Goal: Task Accomplishment & Management: Manage account settings

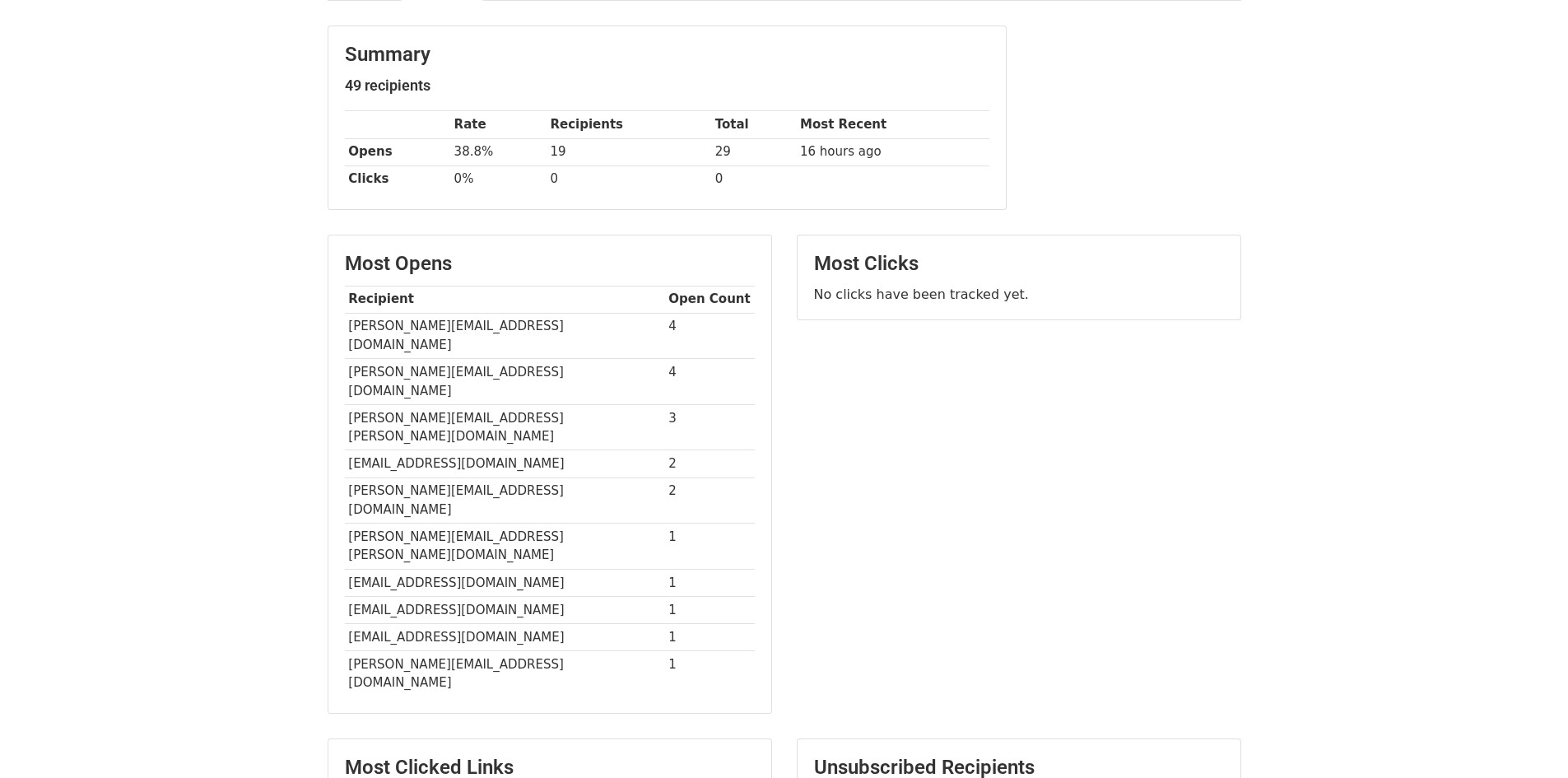
scroll to position [247, 0]
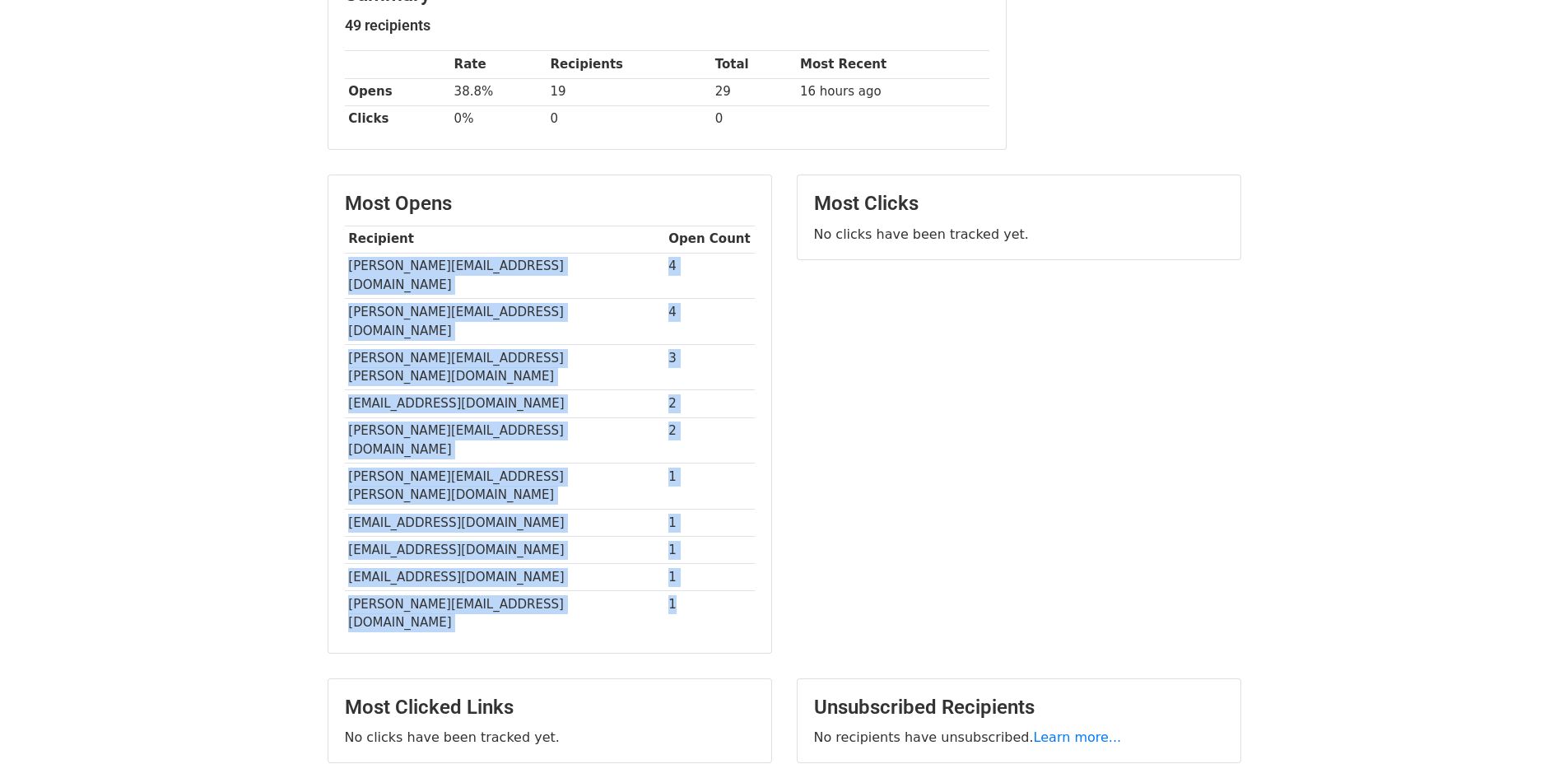
drag, startPoint x: 696, startPoint y: 512, endPoint x: 346, endPoint y: 267, distance: 426.7
click at [346, 267] on tbody "Recipient Open Count nathan@coviu.com 4 tony@rocksm.com.au 4 ruben.martin@quive…" at bounding box center [550, 430] width 410 height 411
copy tbody "nathan@coviu.com 4 tony@rocksm.com.au 4 ruben.martin@quivers.com 3 nick.roche@m…"
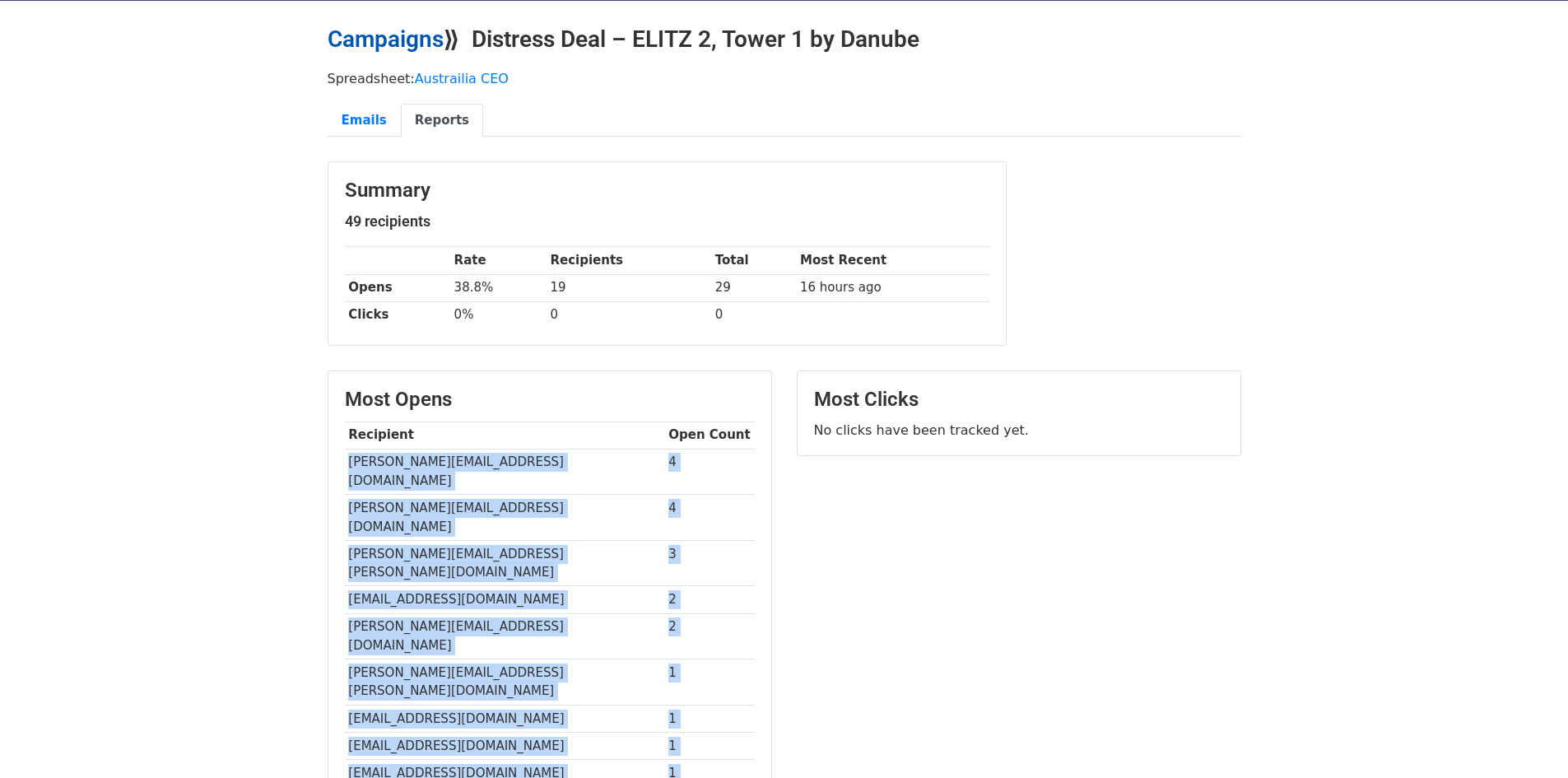
scroll to position [0, 0]
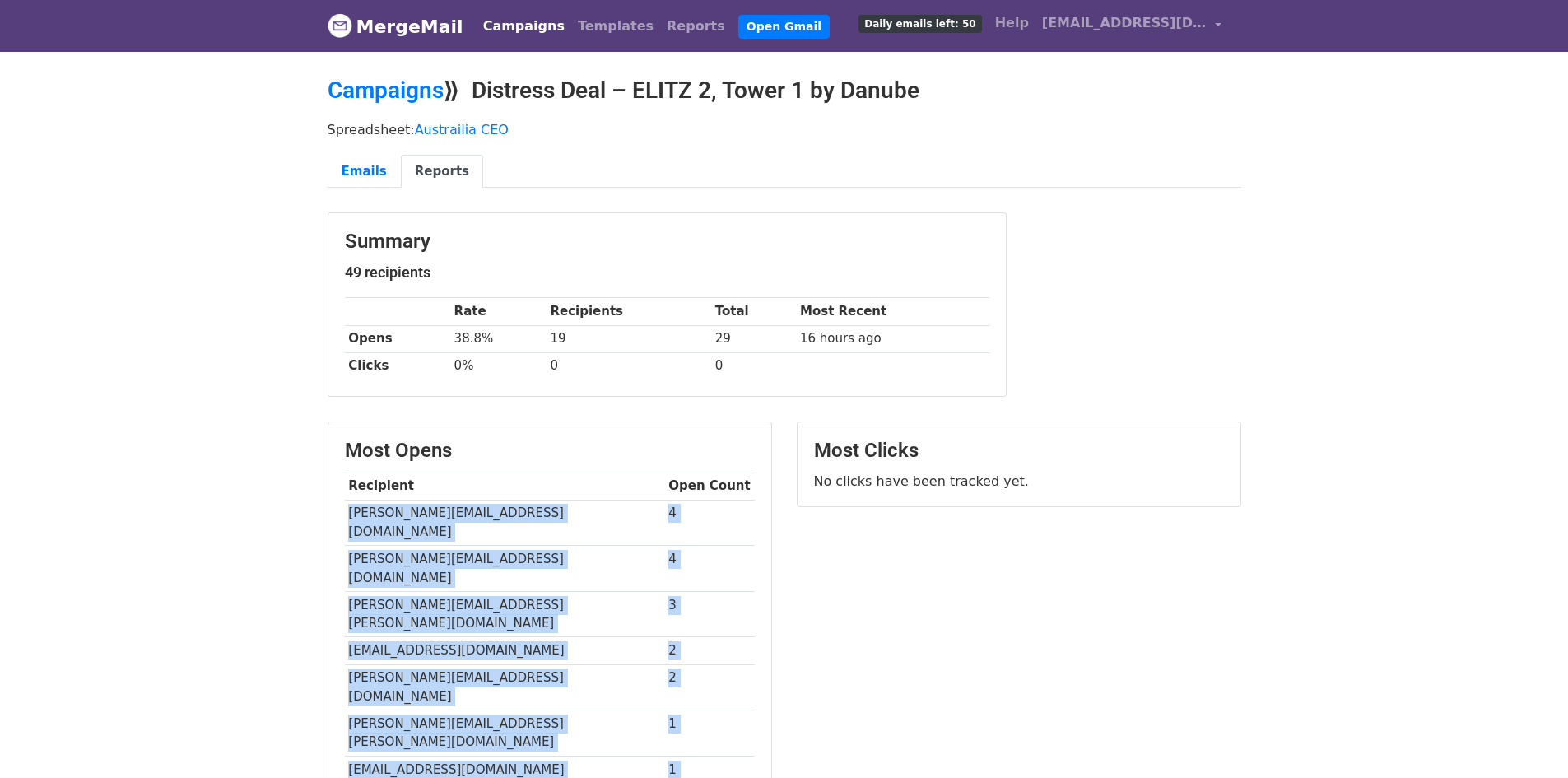
drag, startPoint x: 481, startPoint y: 90, endPoint x: 984, endPoint y: 82, distance: 503.7
click at [984, 82] on h2 "Campaigns ⟫ Distress Deal – ELITZ 2, Tower 1 by Danube" at bounding box center [784, 91] width 913 height 28
copy h2 "Distress Deal – ELITZ 2, Tower 1 by Danube"
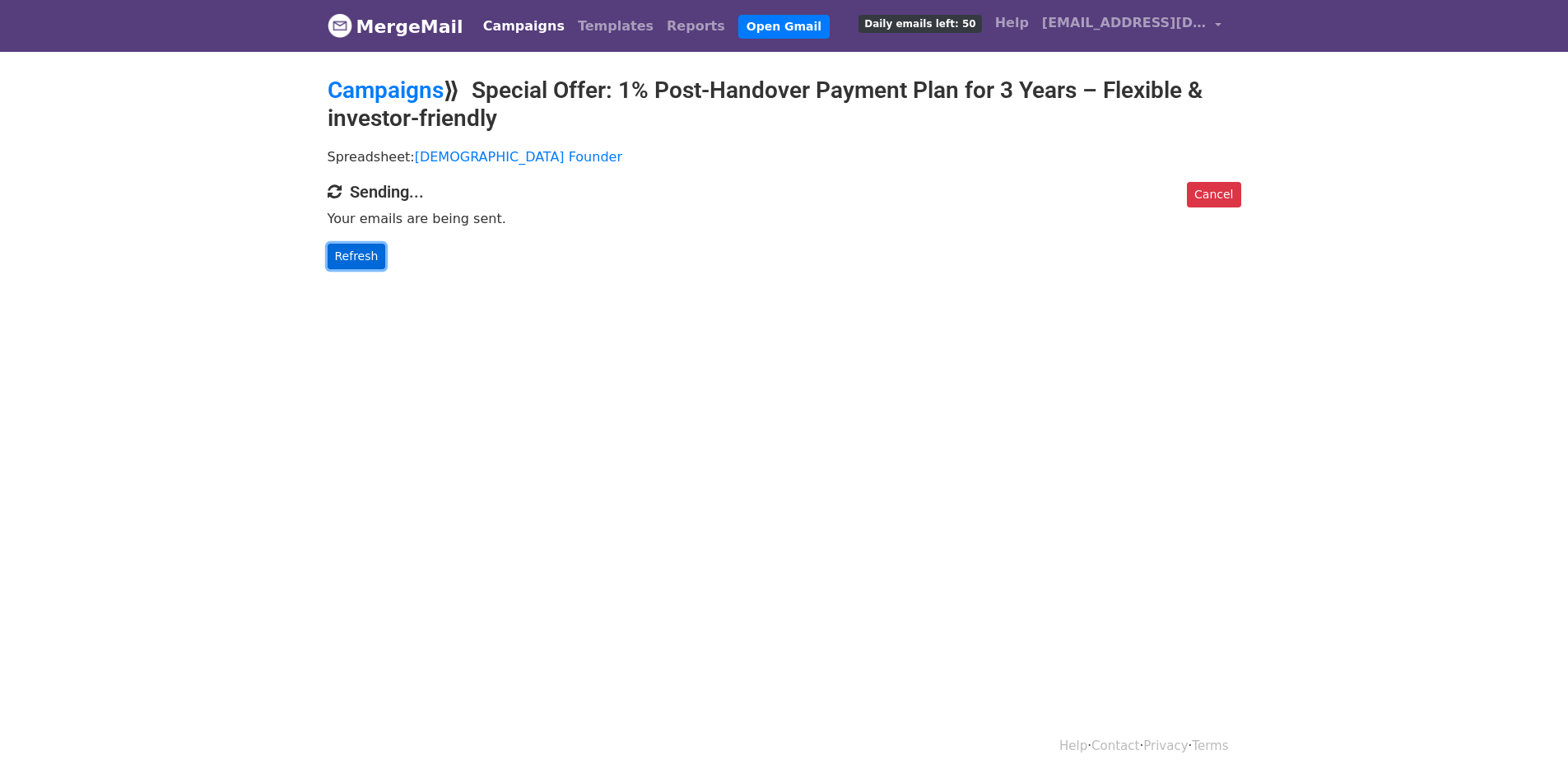
click at [359, 254] on link "Refresh" at bounding box center [357, 257] width 58 height 26
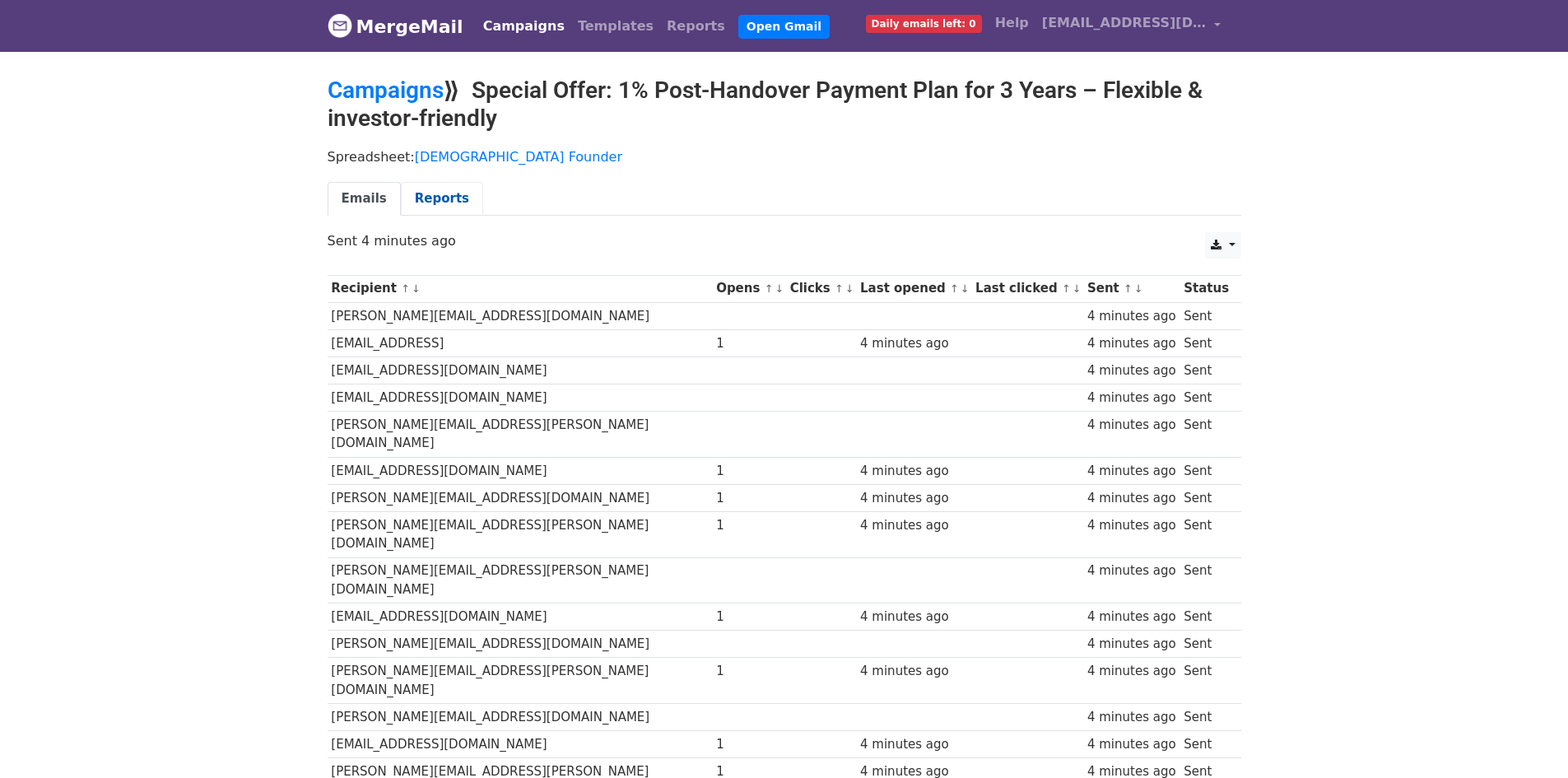
click at [448, 200] on link "Reports" at bounding box center [442, 199] width 82 height 34
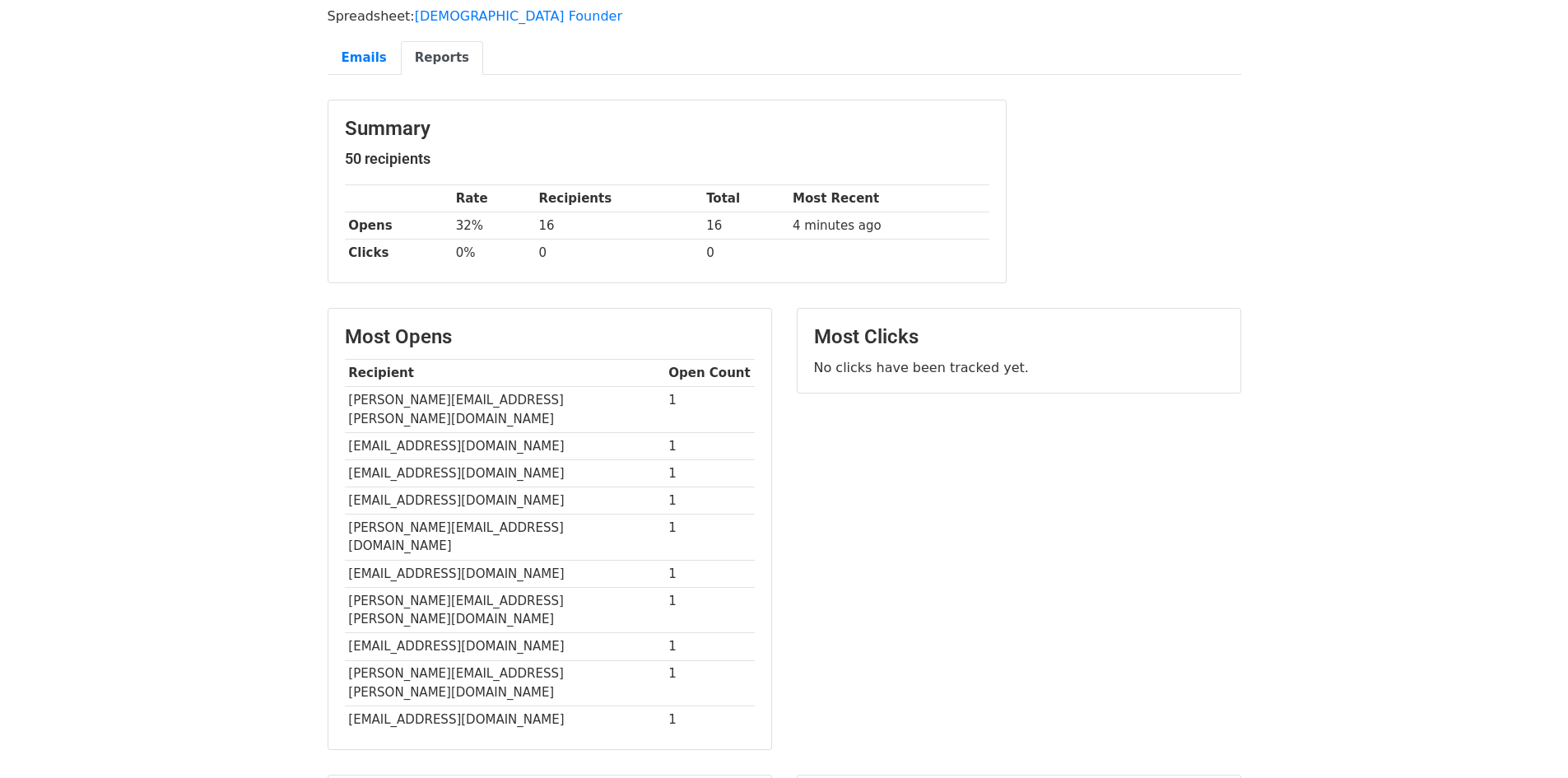
scroll to position [247, 0]
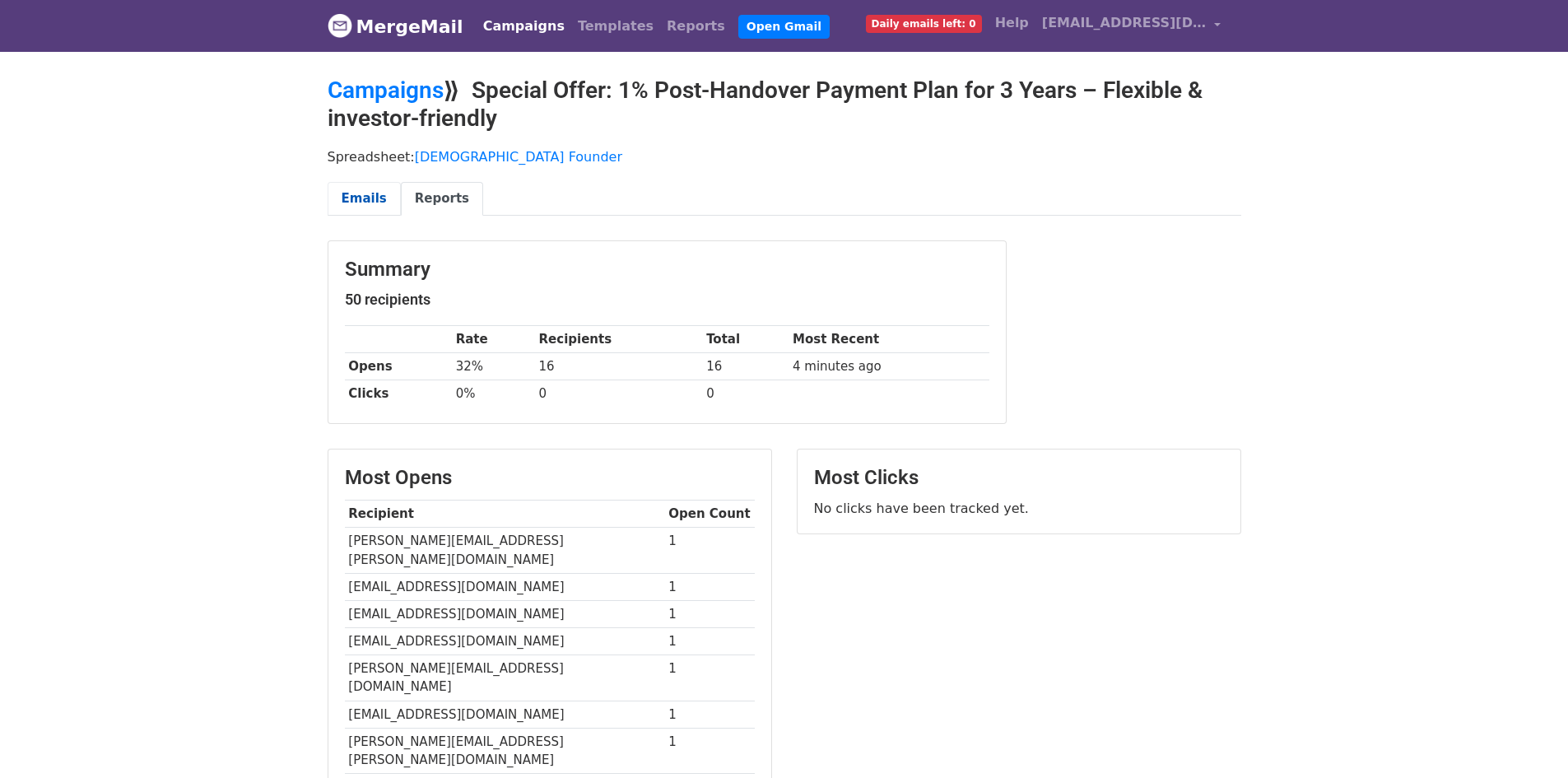
drag, startPoint x: 422, startPoint y: 193, endPoint x: 383, endPoint y: 193, distance: 39.5
click at [422, 193] on link "Reports" at bounding box center [442, 199] width 82 height 34
click at [355, 193] on link "Emails" at bounding box center [364, 199] width 73 height 34
click at [433, 191] on link "Reports" at bounding box center [442, 199] width 82 height 34
click at [227, 145] on body "MergeMail Campaigns Templates Reports Open Gmail Daily emails left: 0 Help [EMA…" at bounding box center [784, 541] width 1568 height 1083
